Goal: Find specific page/section: Locate a particular part of the current website

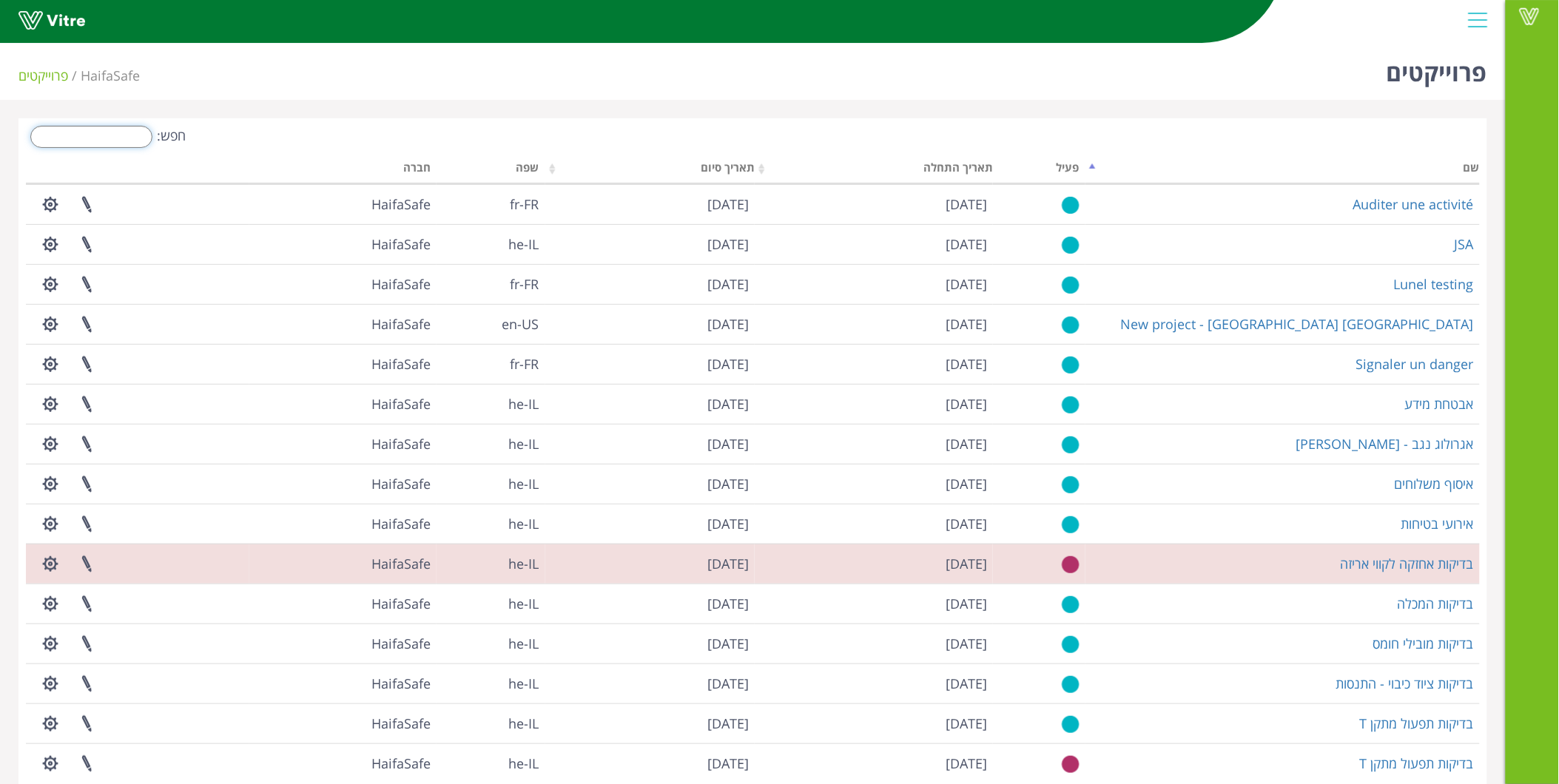
click at [99, 128] on input "חפש:" at bounding box center [91, 136] width 122 height 22
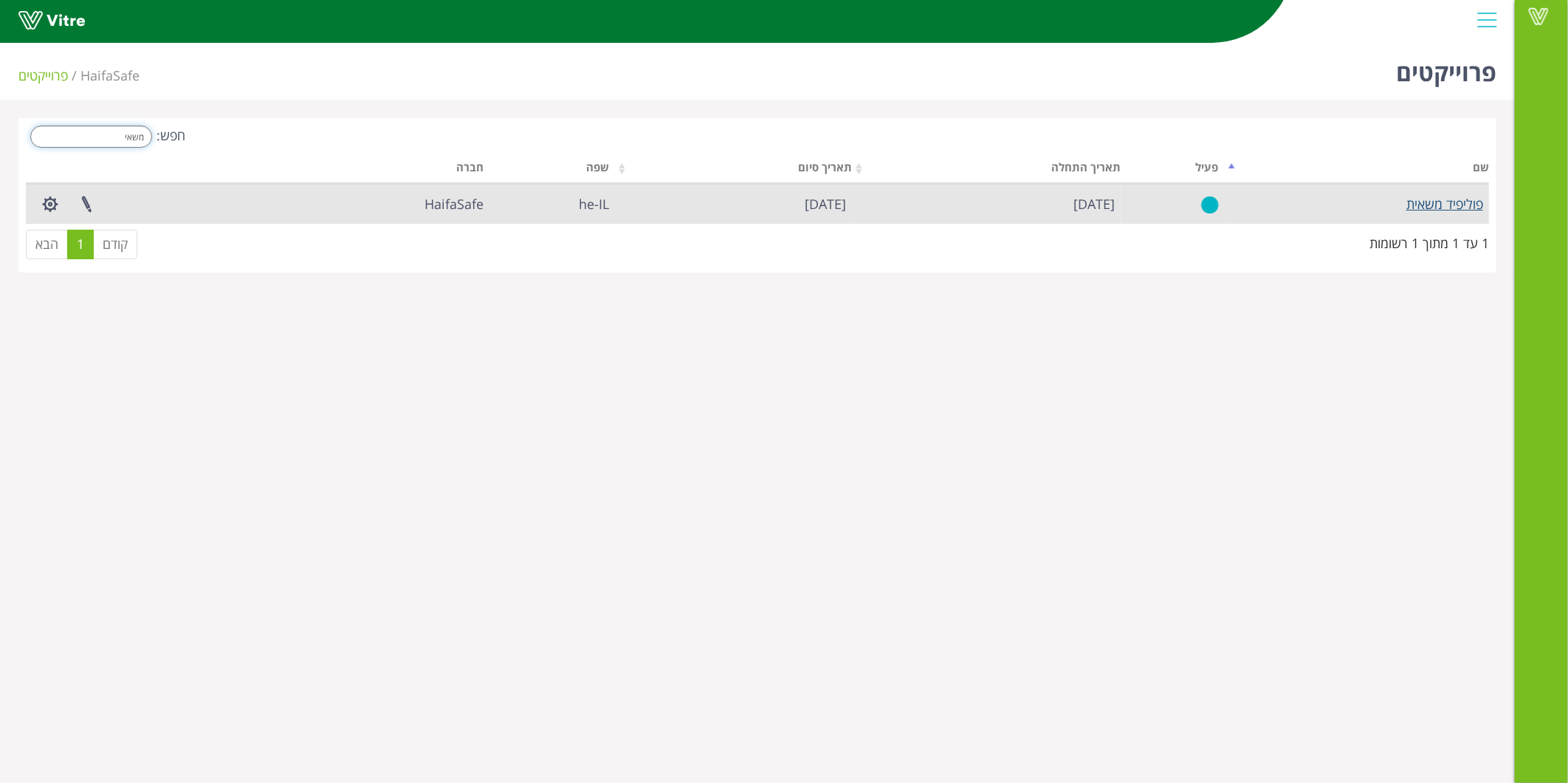
type input "משאי"
click at [1465, 205] on link "פוליפיד משאית" at bounding box center [1445, 204] width 76 height 18
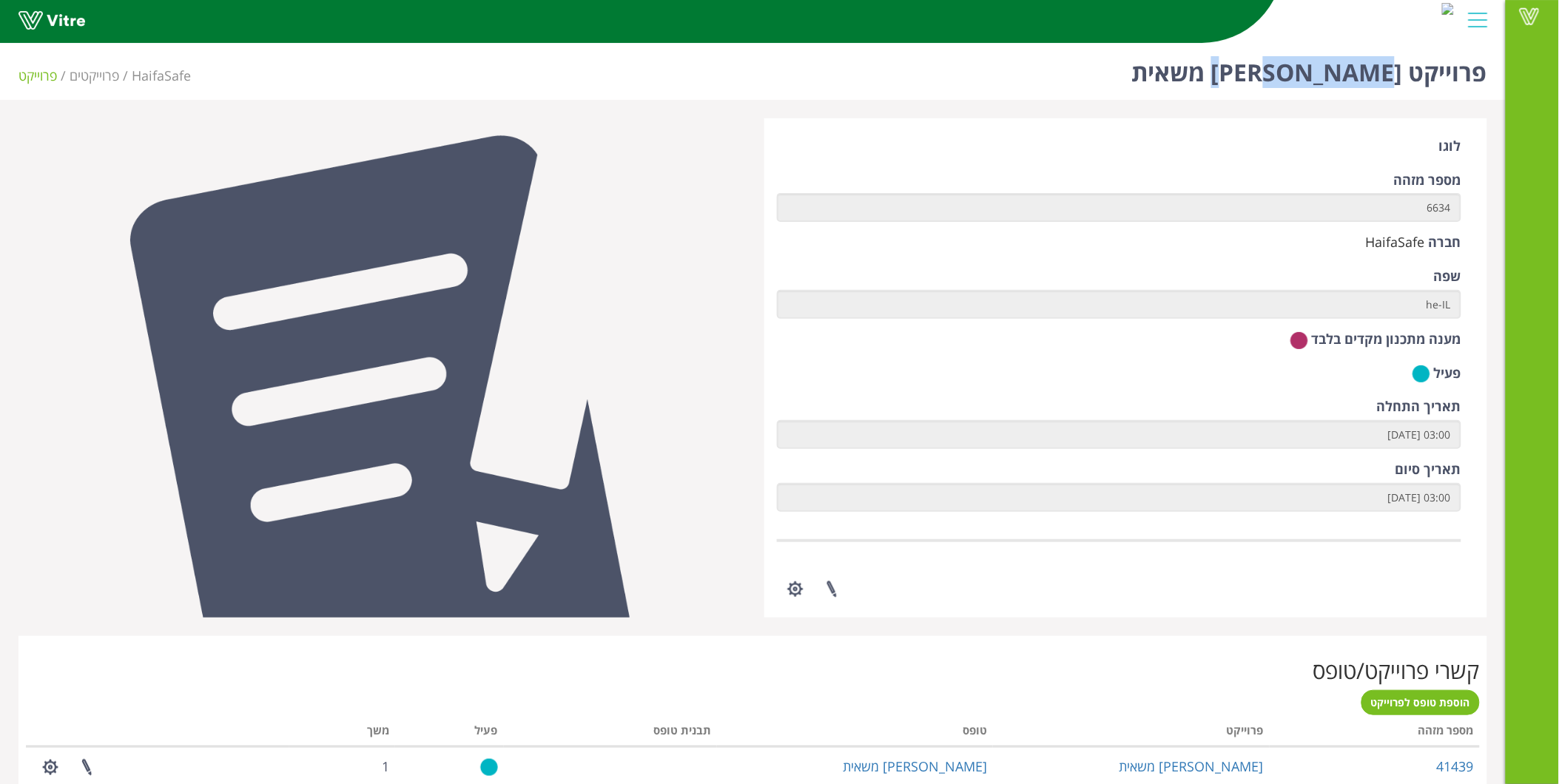
drag, startPoint x: 1361, startPoint y: 68, endPoint x: 1163, endPoint y: 94, distance: 199.7
click at [1163, 94] on div "פרוייקט פוליפיד משאית HaifaSafe פרוייקטים פרוייקט" at bounding box center [752, 69] width 1506 height 63
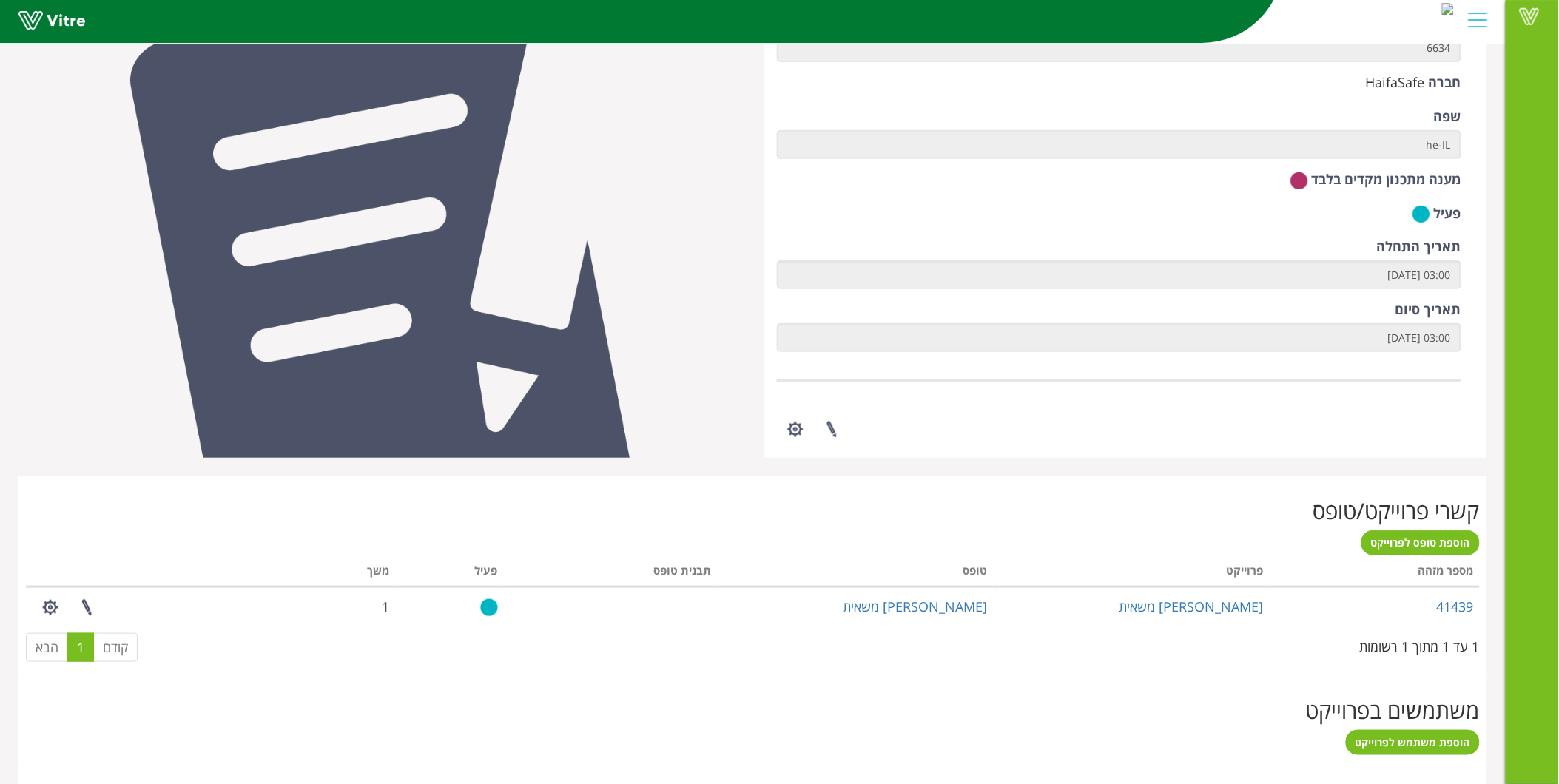
scroll to position [410, 0]
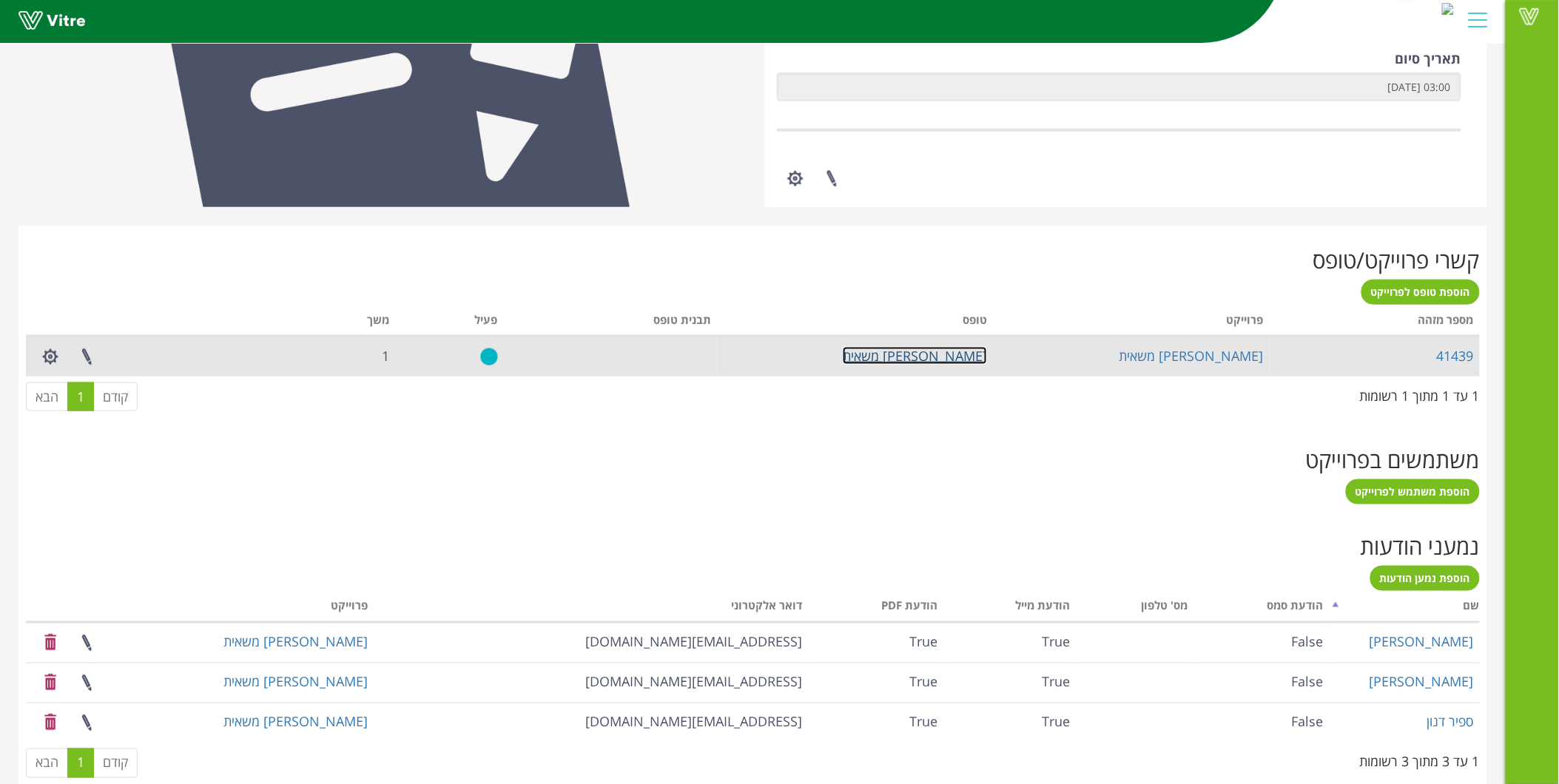
click at [939, 357] on link "פוליפיד משאית" at bounding box center [914, 356] width 144 height 18
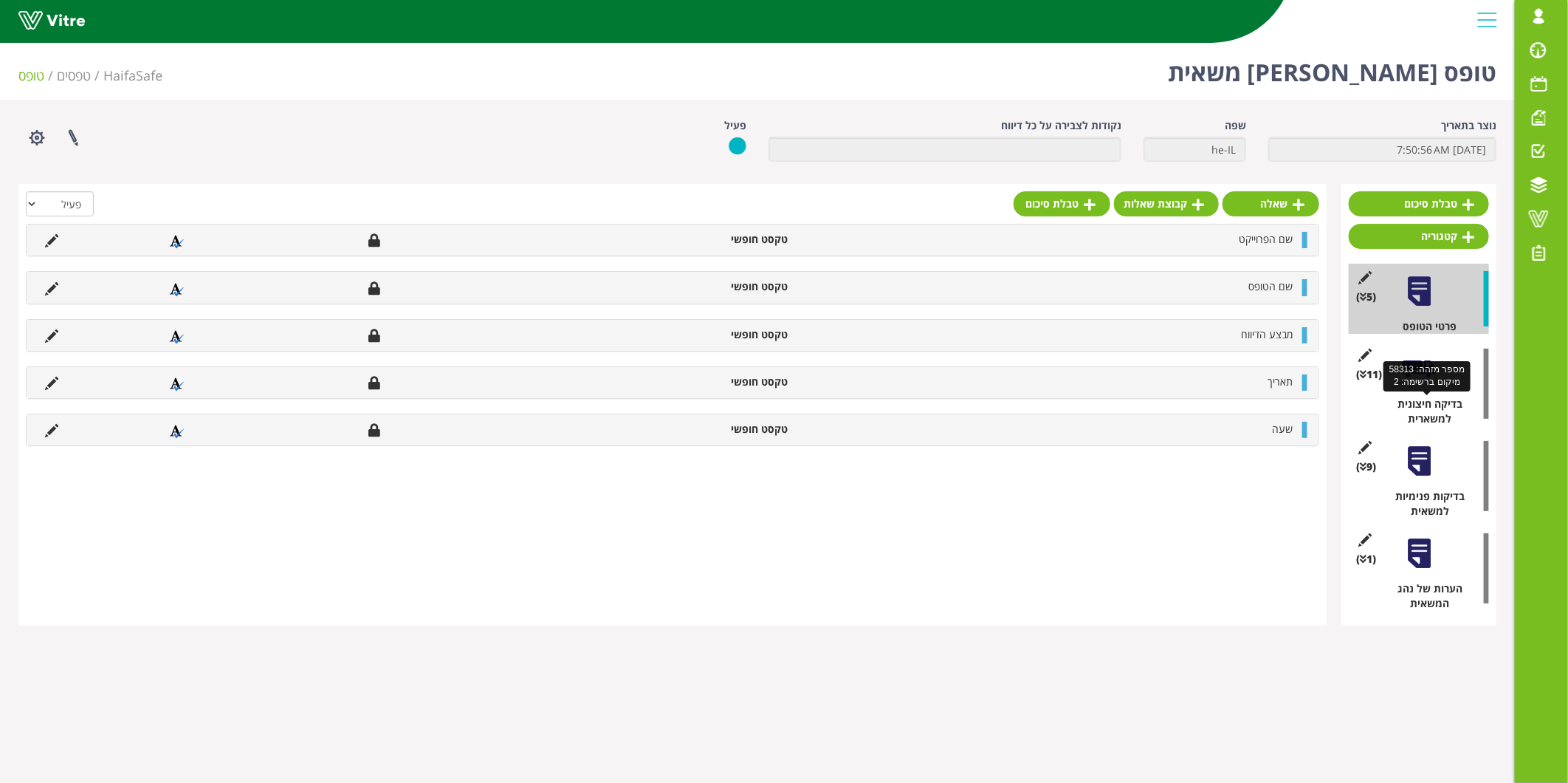
click at [1430, 407] on div "בדיקה חיצונית למשארית" at bounding box center [1424, 411] width 129 height 29
click at [1426, 377] on div at bounding box center [1419, 368] width 33 height 33
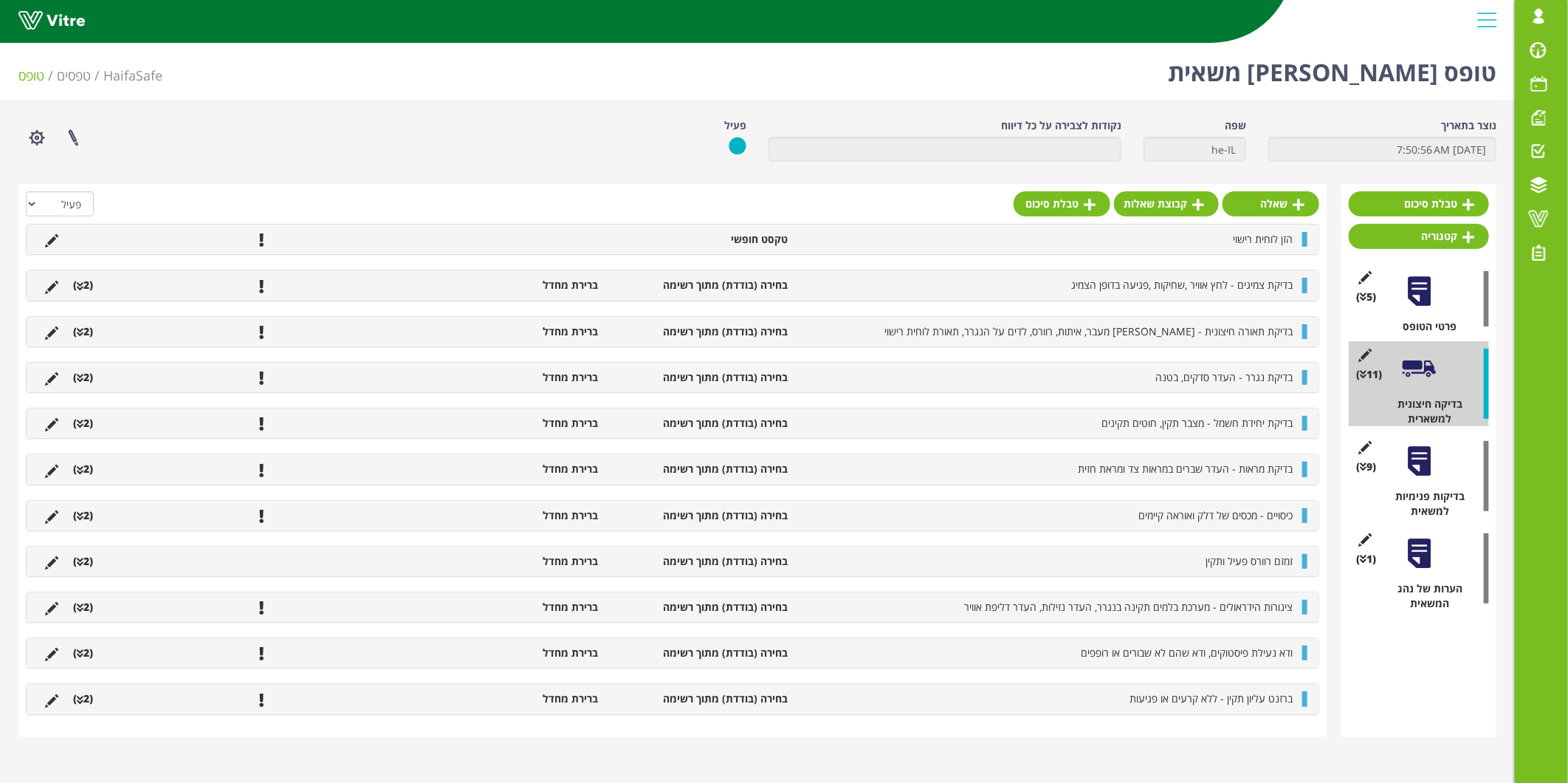
click at [832, 293] on div "בדיקת צמיגים - לחץ אוויר ,שחיקות ,פגיעה בדופן הצמיג בחירה (בודדת) מתוך רשימה בר…" at bounding box center [673, 284] width 1292 height 29
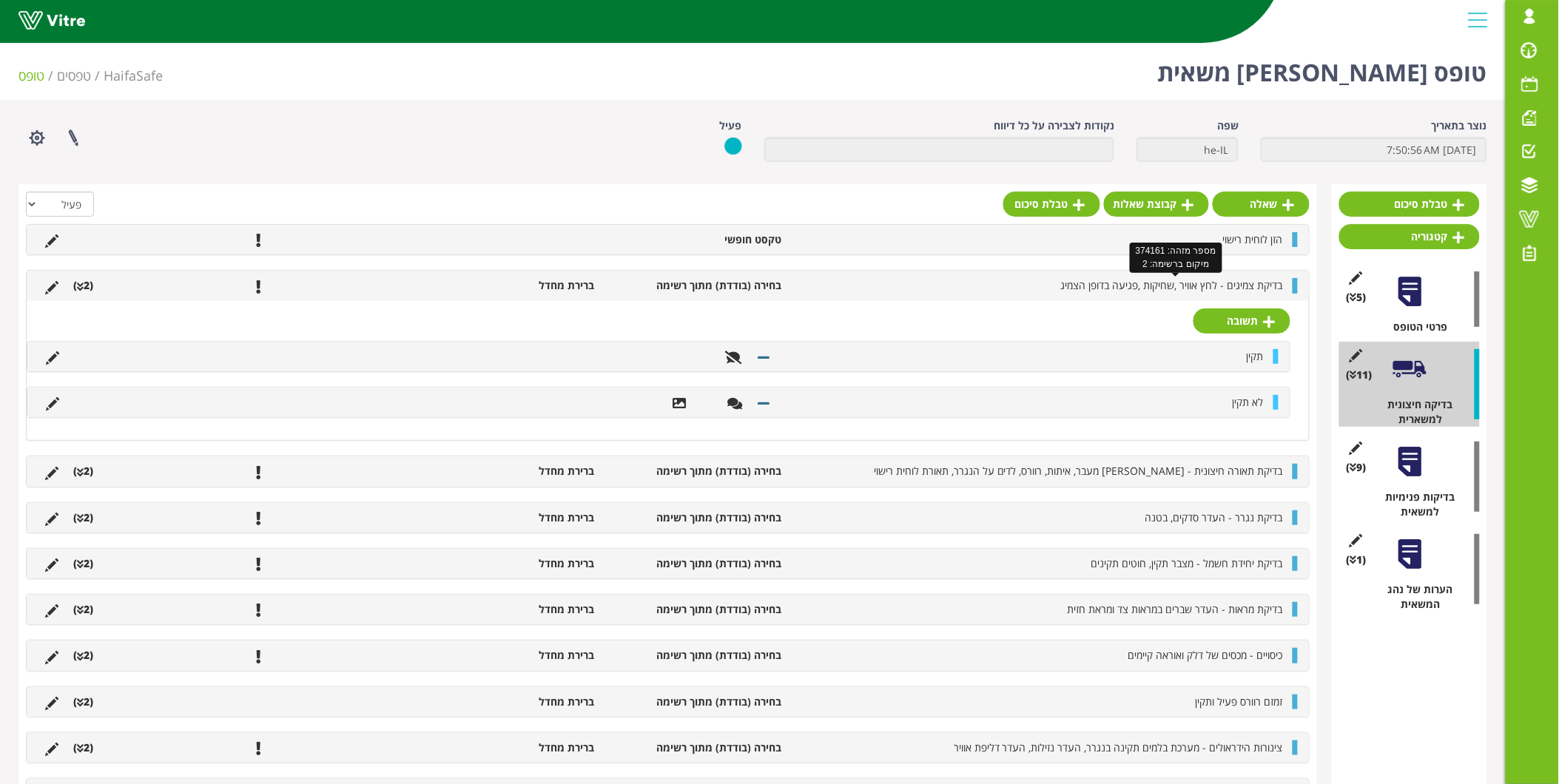
click at [1227, 290] on span "בדיקת צמיגים - לחץ אוויר ,שחיקות ,פגיעה בדופן הצמיג" at bounding box center [1172, 285] width 222 height 14
